Goal: Information Seeking & Learning: Stay updated

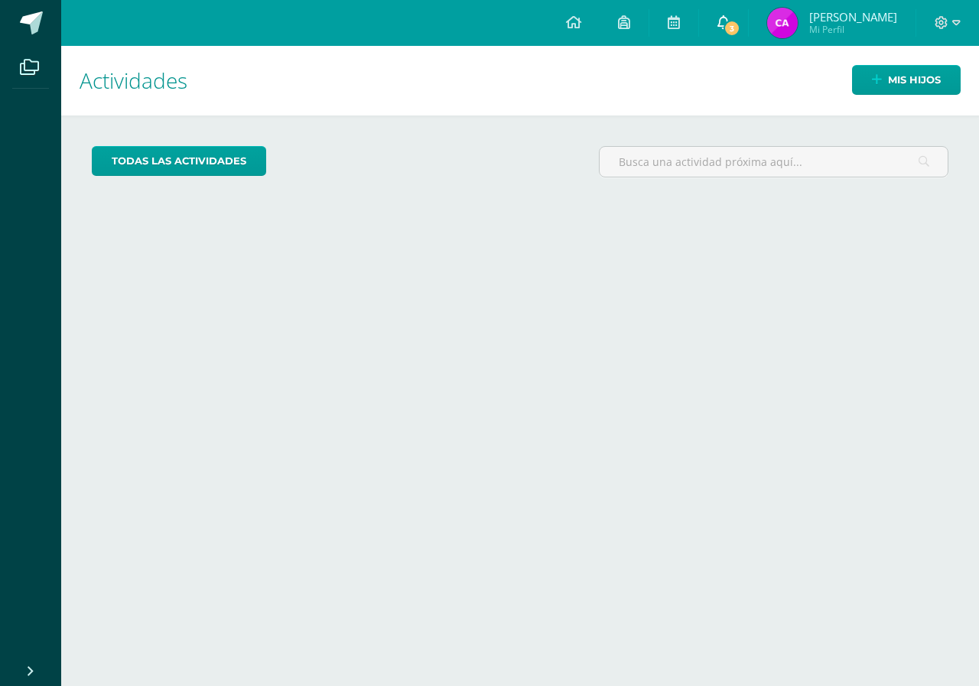
click at [740, 34] on span "3" at bounding box center [731, 28] width 17 height 17
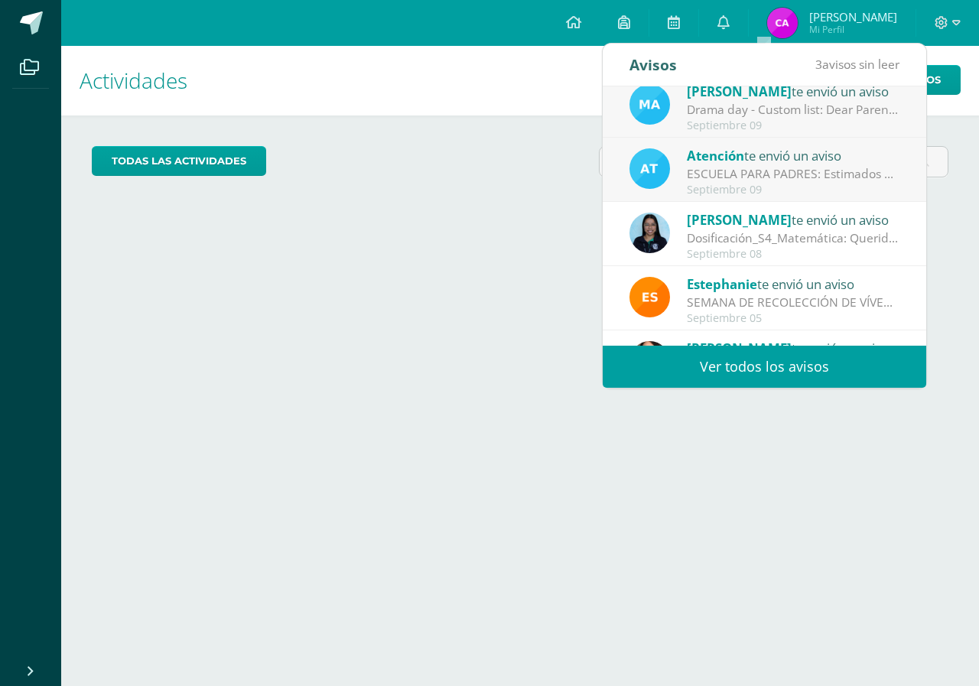
scroll to position [76, 0]
click at [804, 175] on div "ESCUELA PARA PADRES: Estimados padres de familia. Les compartimos información s…" at bounding box center [793, 175] width 213 height 18
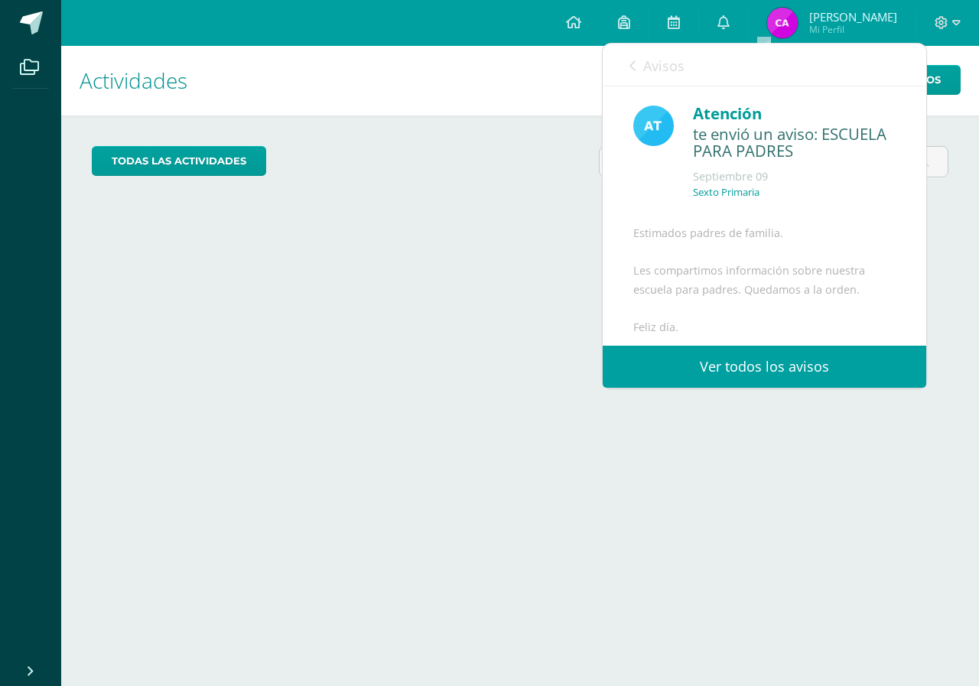
click at [679, 67] on span "Avisos" at bounding box center [663, 66] width 41 height 18
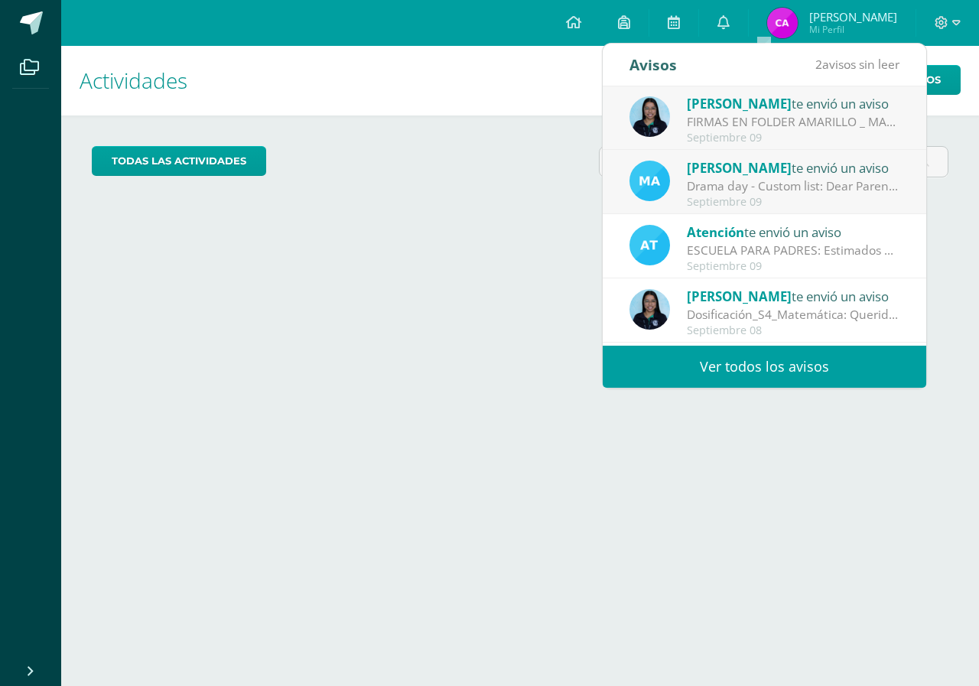
scroll to position [0, 0]
click at [769, 176] on span "[PERSON_NAME]" at bounding box center [739, 169] width 105 height 18
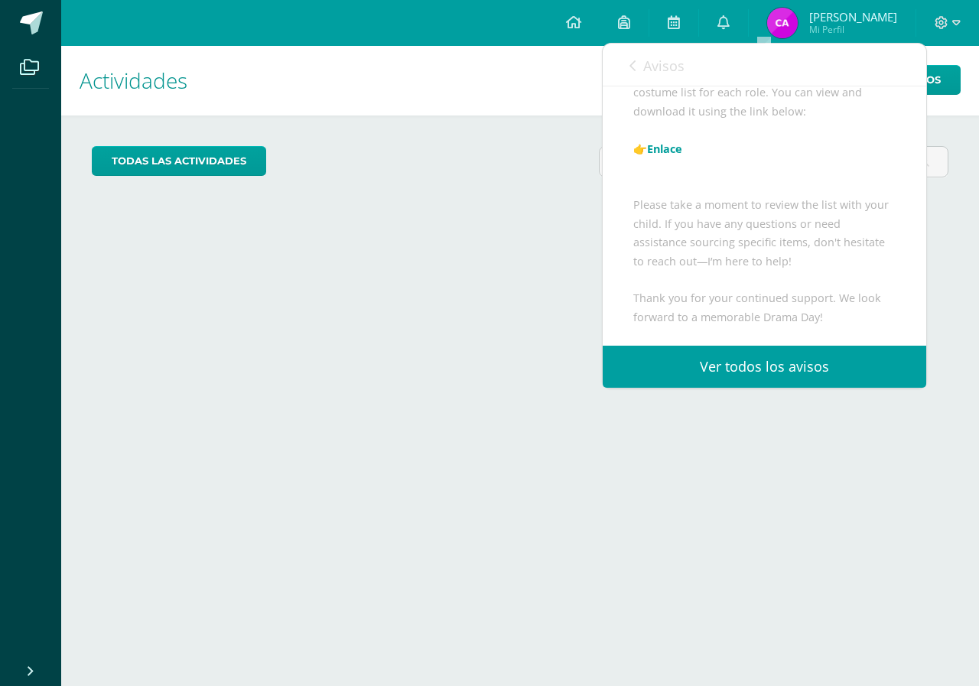
scroll to position [245, 0]
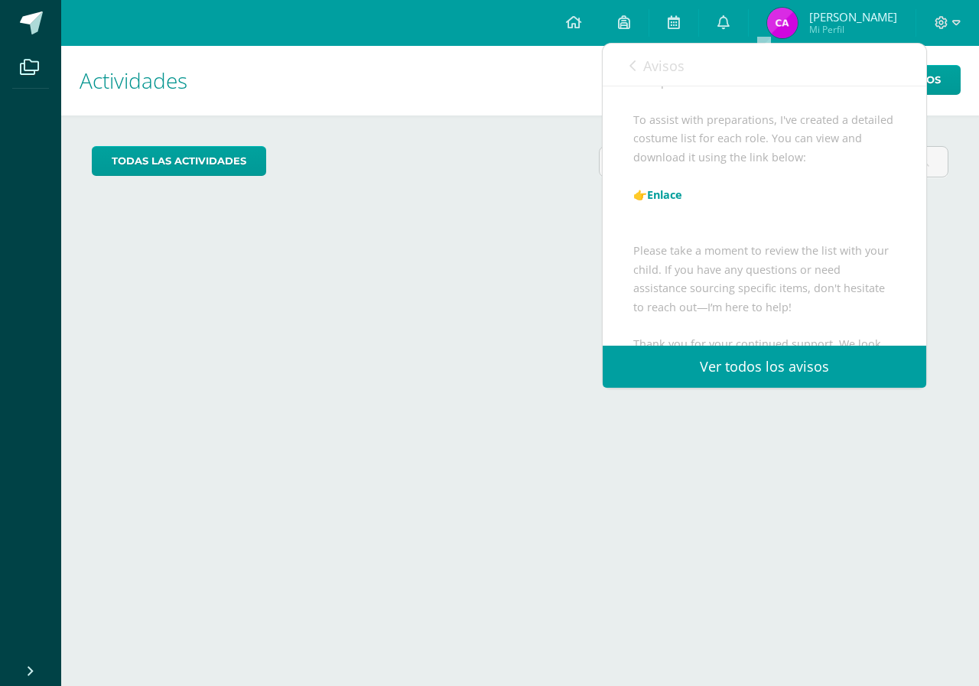
click at [672, 202] on link "Enlace" at bounding box center [664, 194] width 35 height 15
click at [684, 66] on div "Avisos 1 avisos sin leer Avisos" at bounding box center [764, 65] width 323 height 43
click at [678, 67] on span "Avisos" at bounding box center [663, 66] width 41 height 18
drag, startPoint x: 678, startPoint y: 67, endPoint x: 687, endPoint y: 81, distance: 17.2
click at [678, 67] on span "Avisos" at bounding box center [663, 66] width 41 height 18
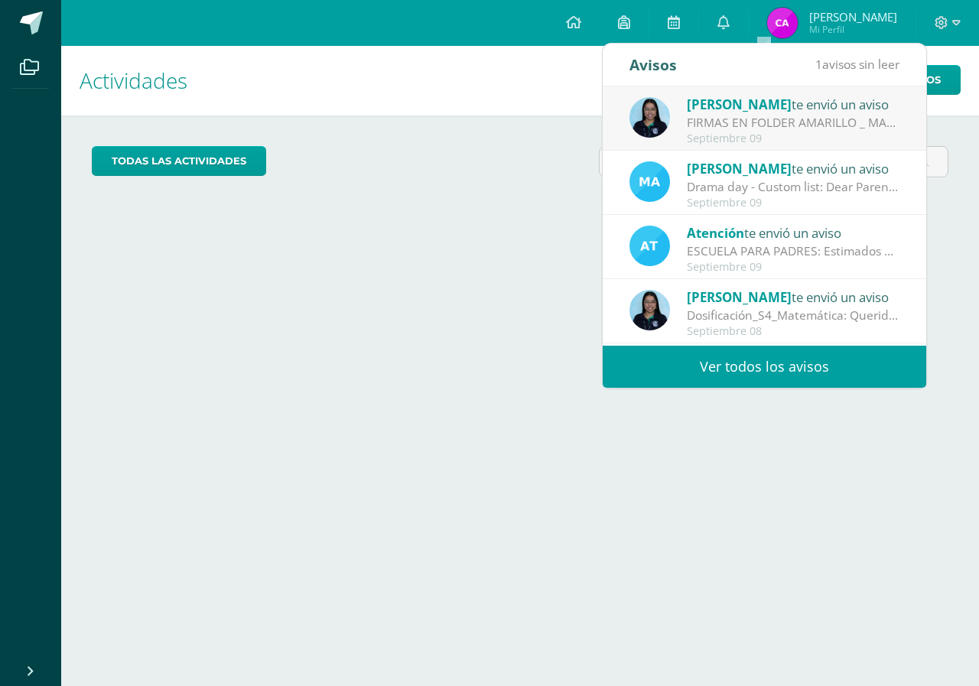
click at [798, 125] on div "FIRMAS EN FOLDER AMARILLO _ MATEMÁTICA: Estimados padres de familia, [PERSON_NA…" at bounding box center [793, 123] width 213 height 18
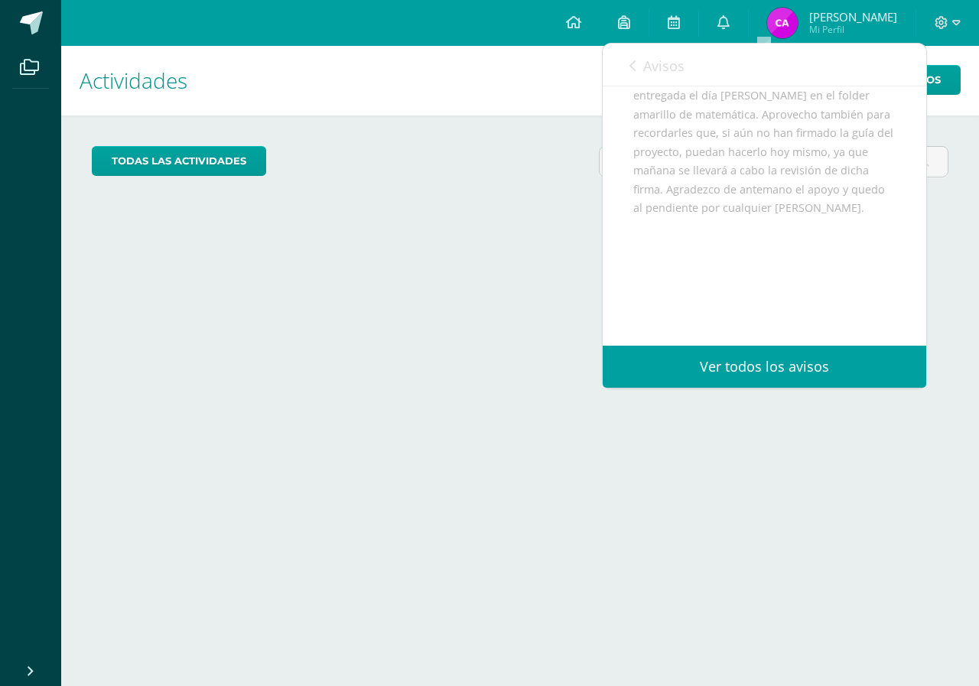
scroll to position [213, 0]
click at [660, 55] on link "Avisos" at bounding box center [656, 66] width 55 height 44
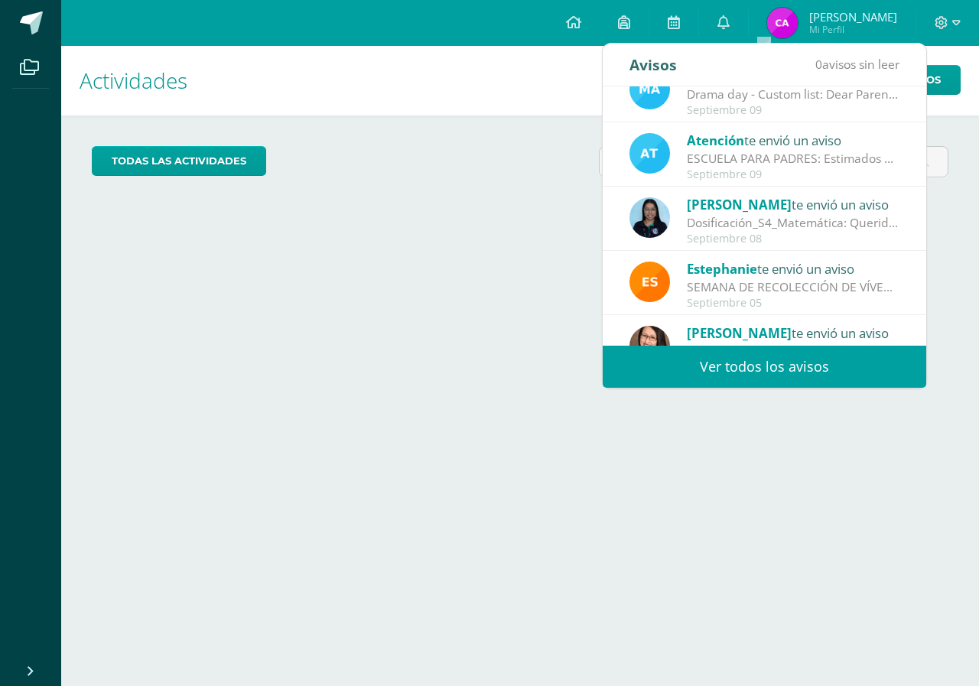
scroll to position [76, 0]
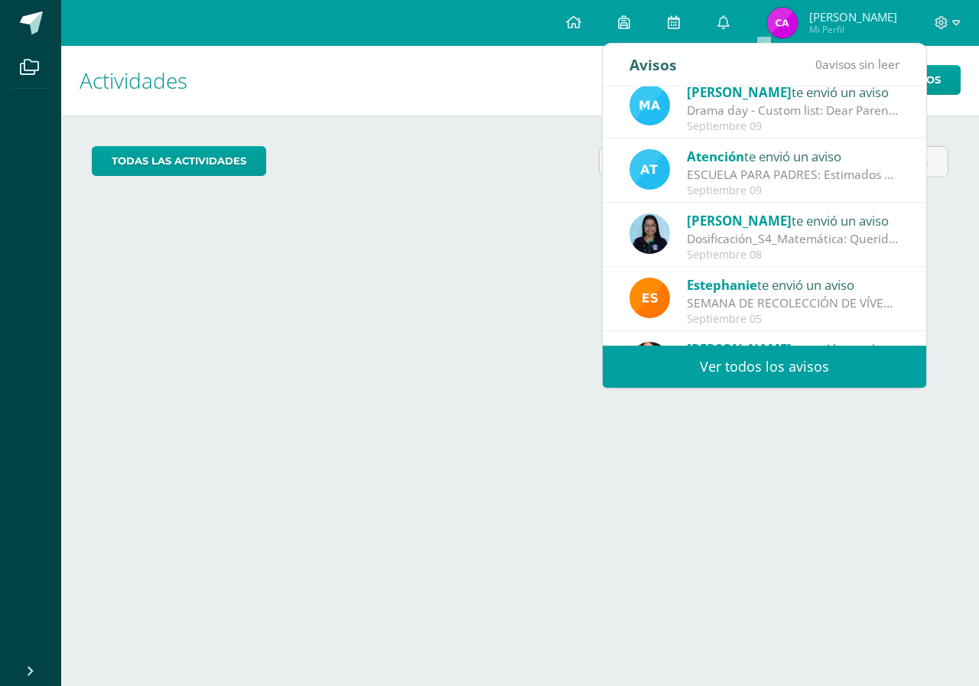
click at [824, 227] on div "[PERSON_NAME] te envió un aviso" at bounding box center [793, 220] width 213 height 20
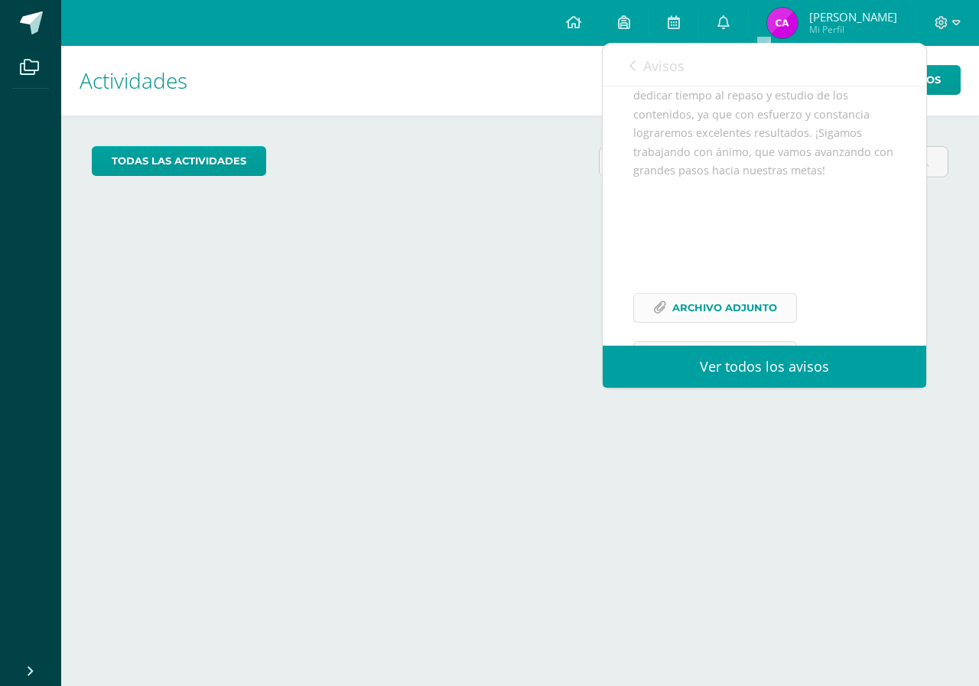
click at [713, 322] on span "Archivo Adjunto" at bounding box center [724, 308] width 105 height 28
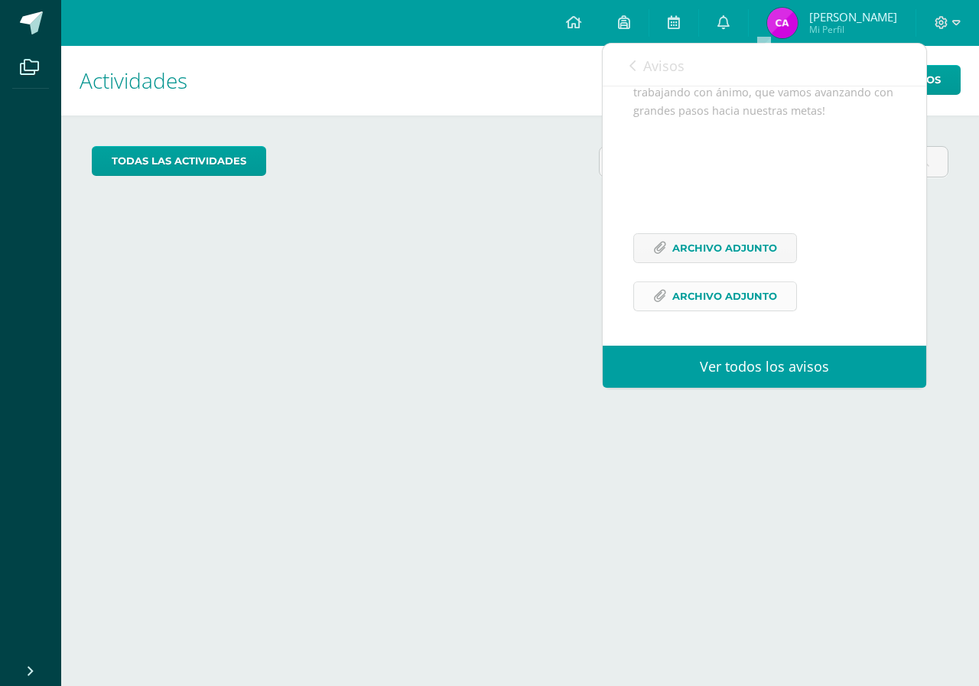
click at [741, 301] on span "Archivo Adjunto" at bounding box center [724, 296] width 105 height 28
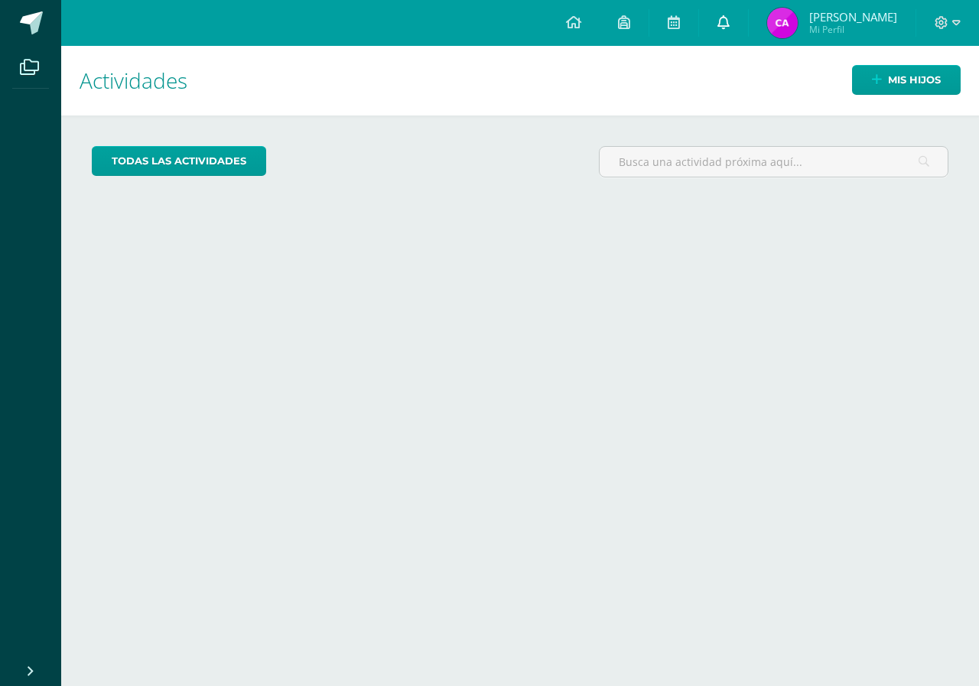
click at [730, 15] on icon at bounding box center [723, 22] width 12 height 14
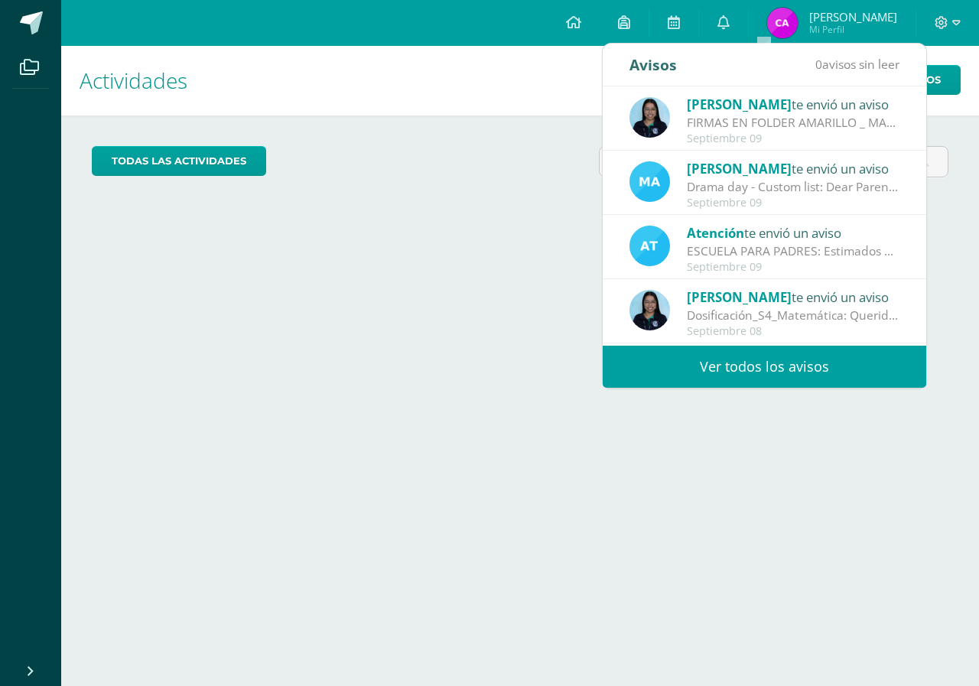
click at [510, 227] on div "Actividades Mis hijos todas las Actividades No tienes actividades Échale un vis…" at bounding box center [520, 366] width 930 height 640
